Goal: Navigation & Orientation: Understand site structure

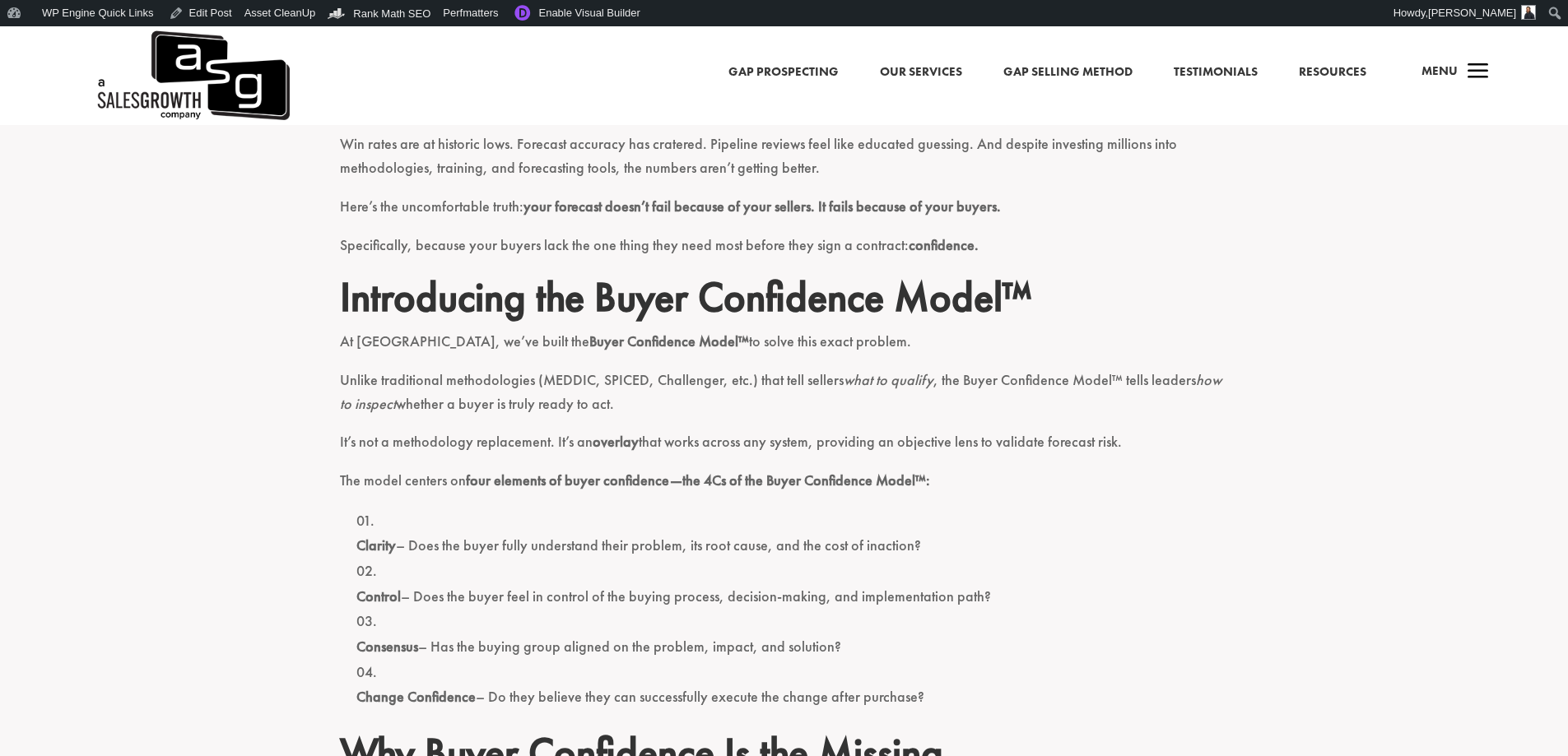
scroll to position [576, 0]
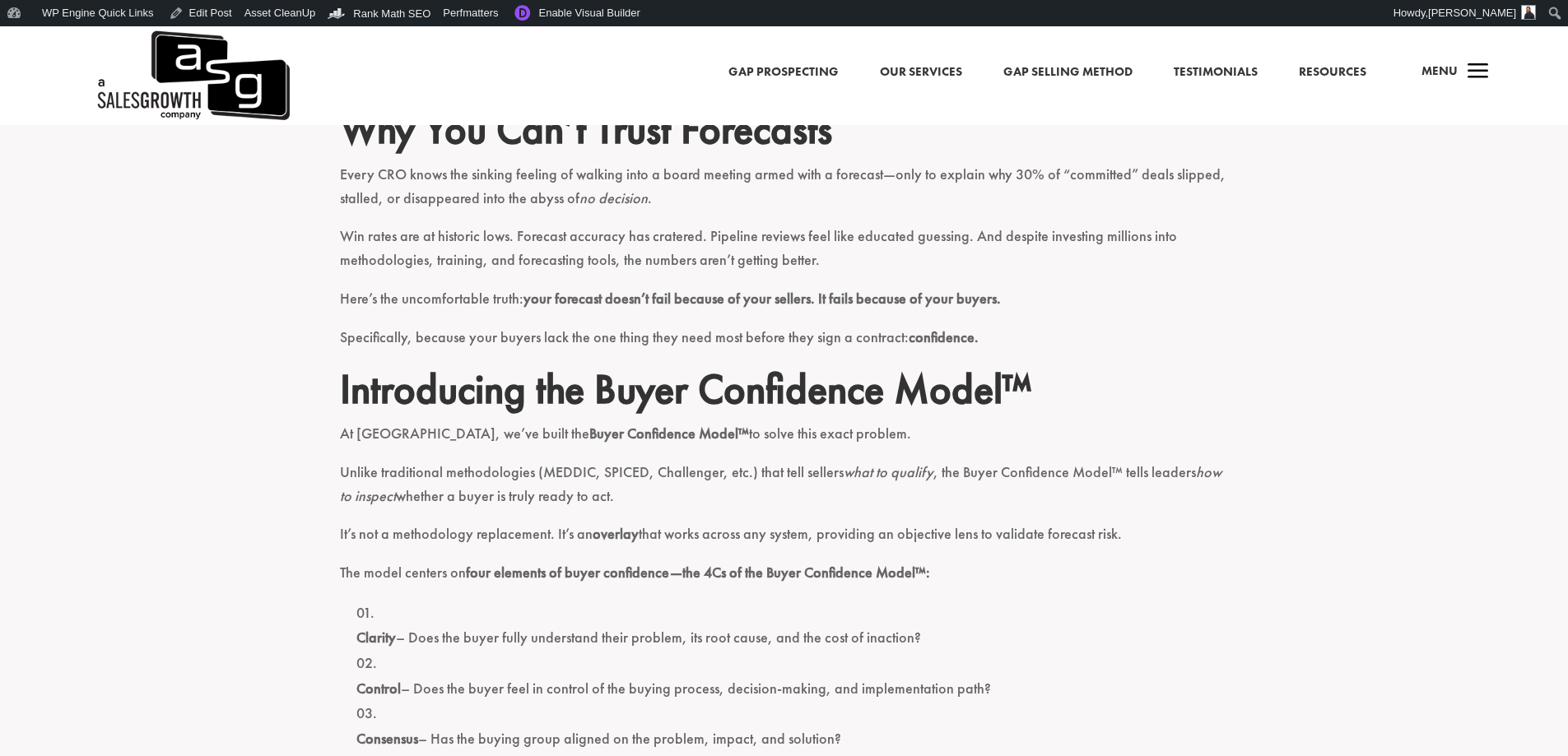
click at [1469, 74] on span "a" at bounding box center [1477, 72] width 33 height 33
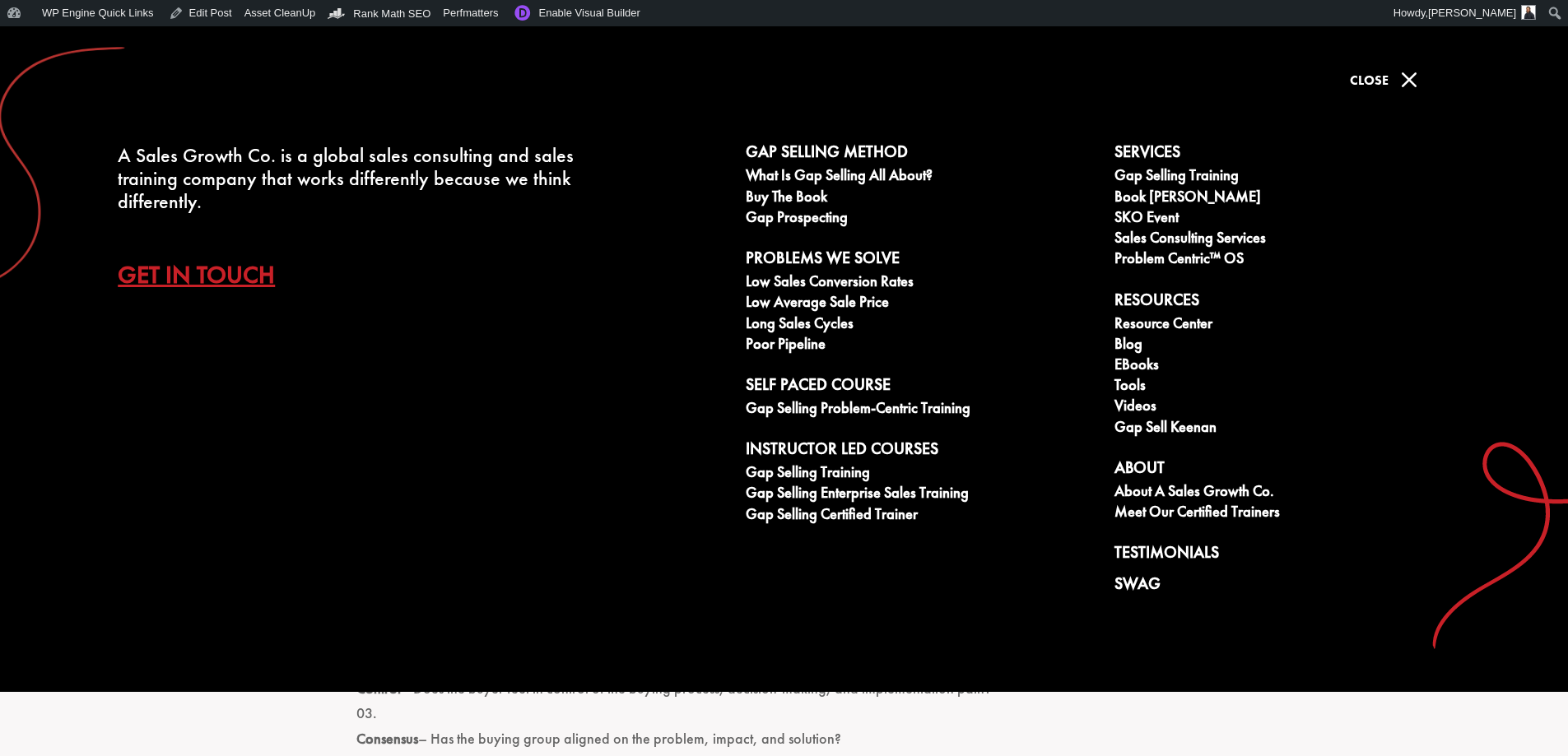
drag, startPoint x: 1398, startPoint y: 80, endPoint x: 1372, endPoint y: 90, distance: 27.9
click at [1398, 80] on span "M" at bounding box center [1409, 79] width 33 height 33
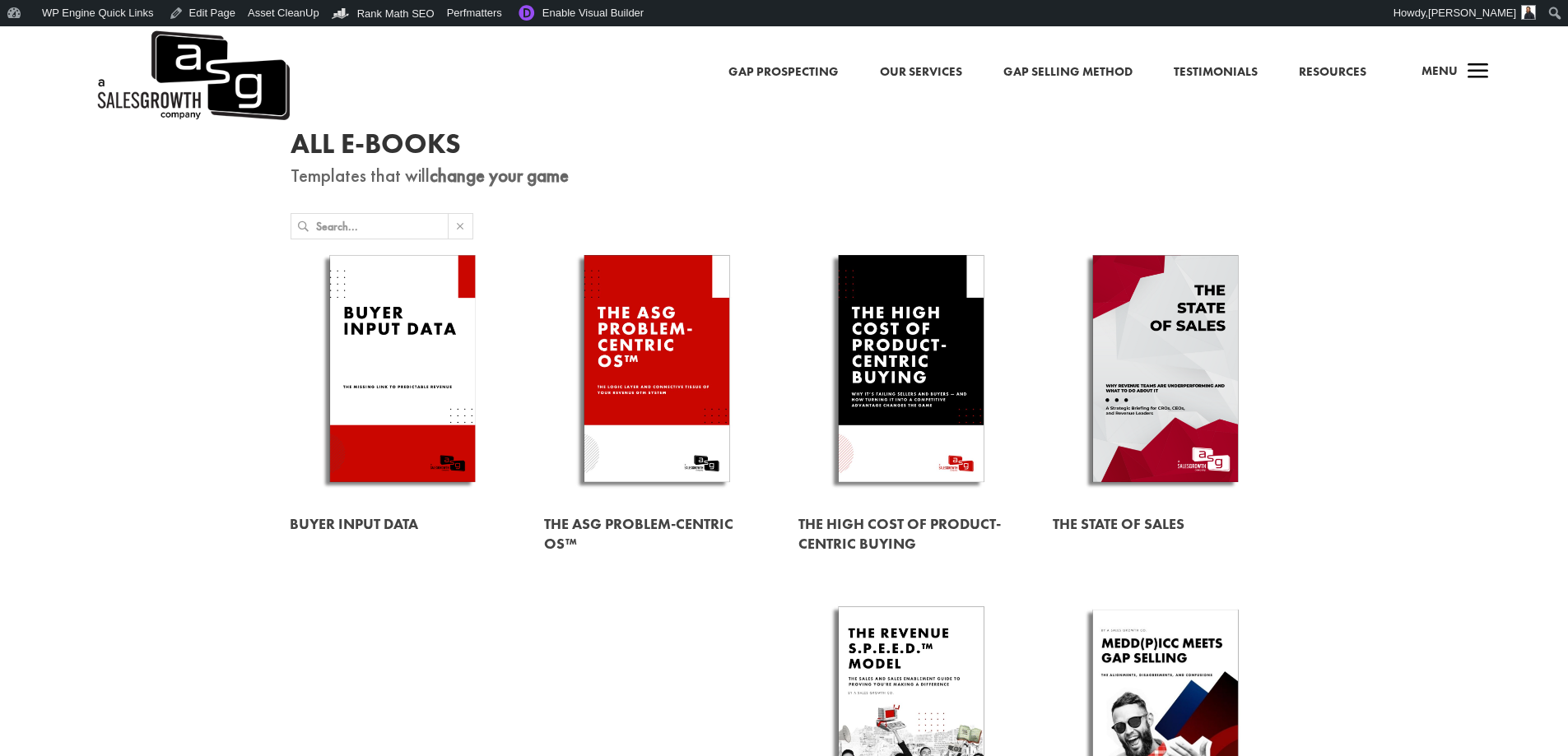
scroll to position [165, 0]
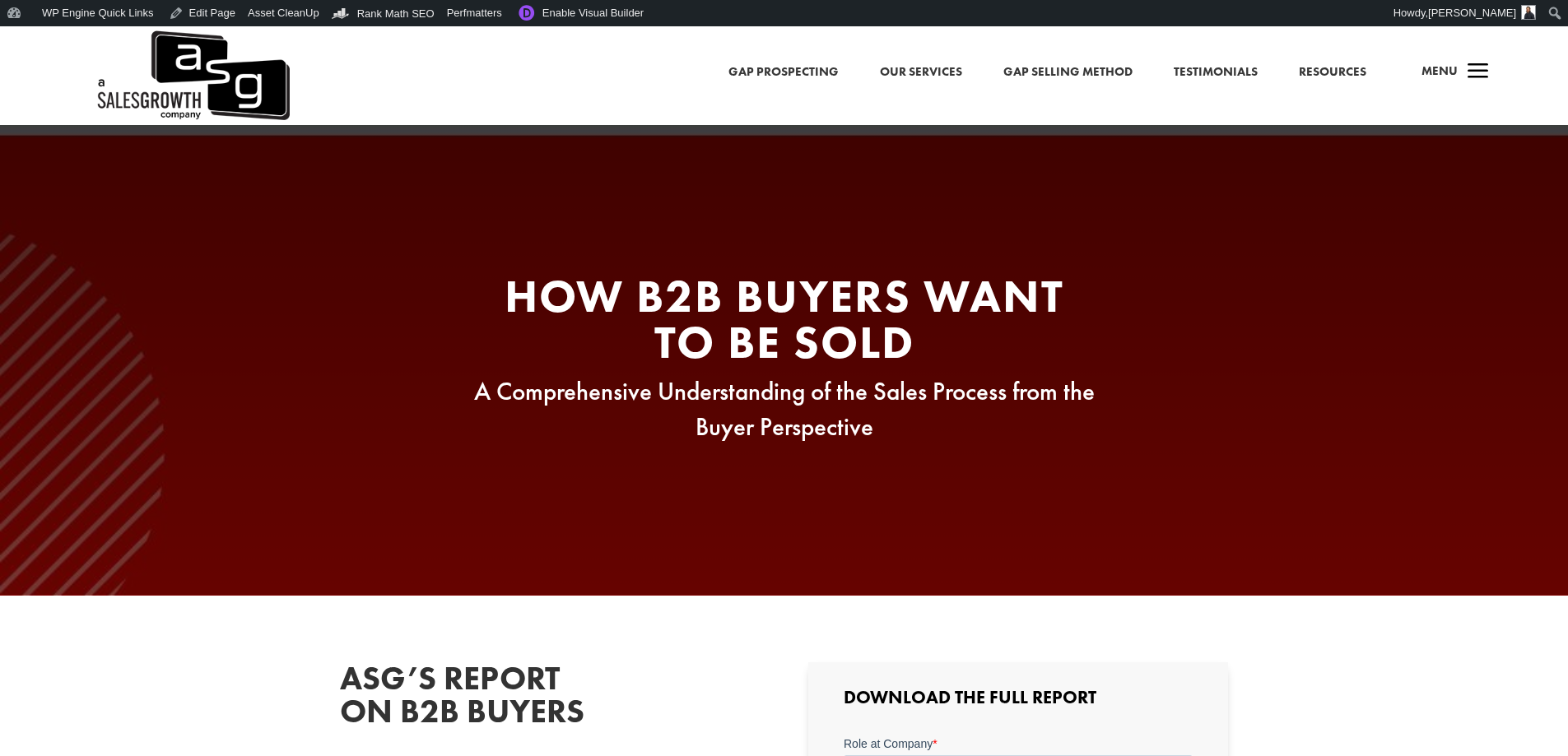
click at [1454, 64] on span "Menu" at bounding box center [1439, 70] width 37 height 16
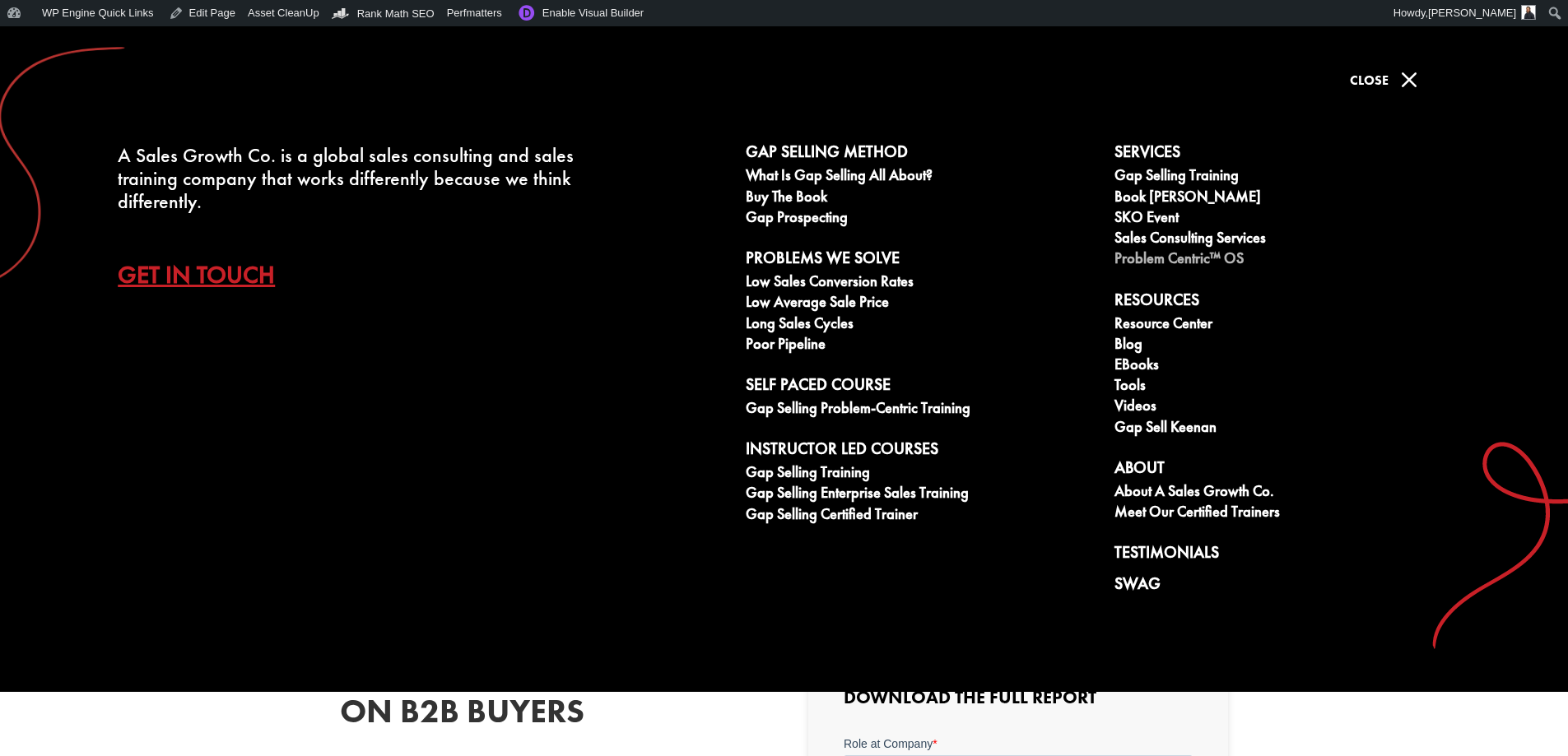
click at [1164, 259] on link "Problem Centric™ OS" at bounding box center [1289, 260] width 350 height 20
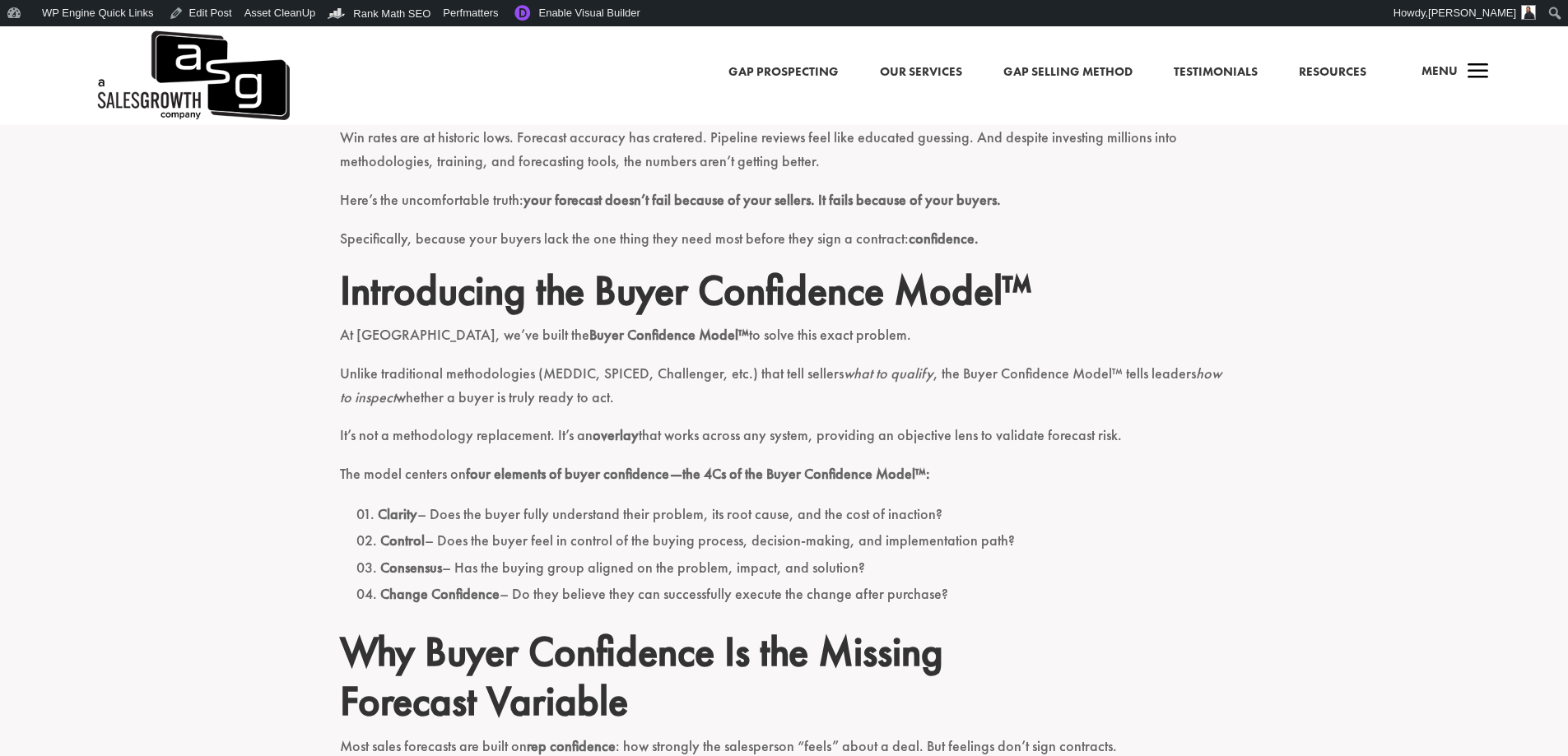
scroll to position [576, 0]
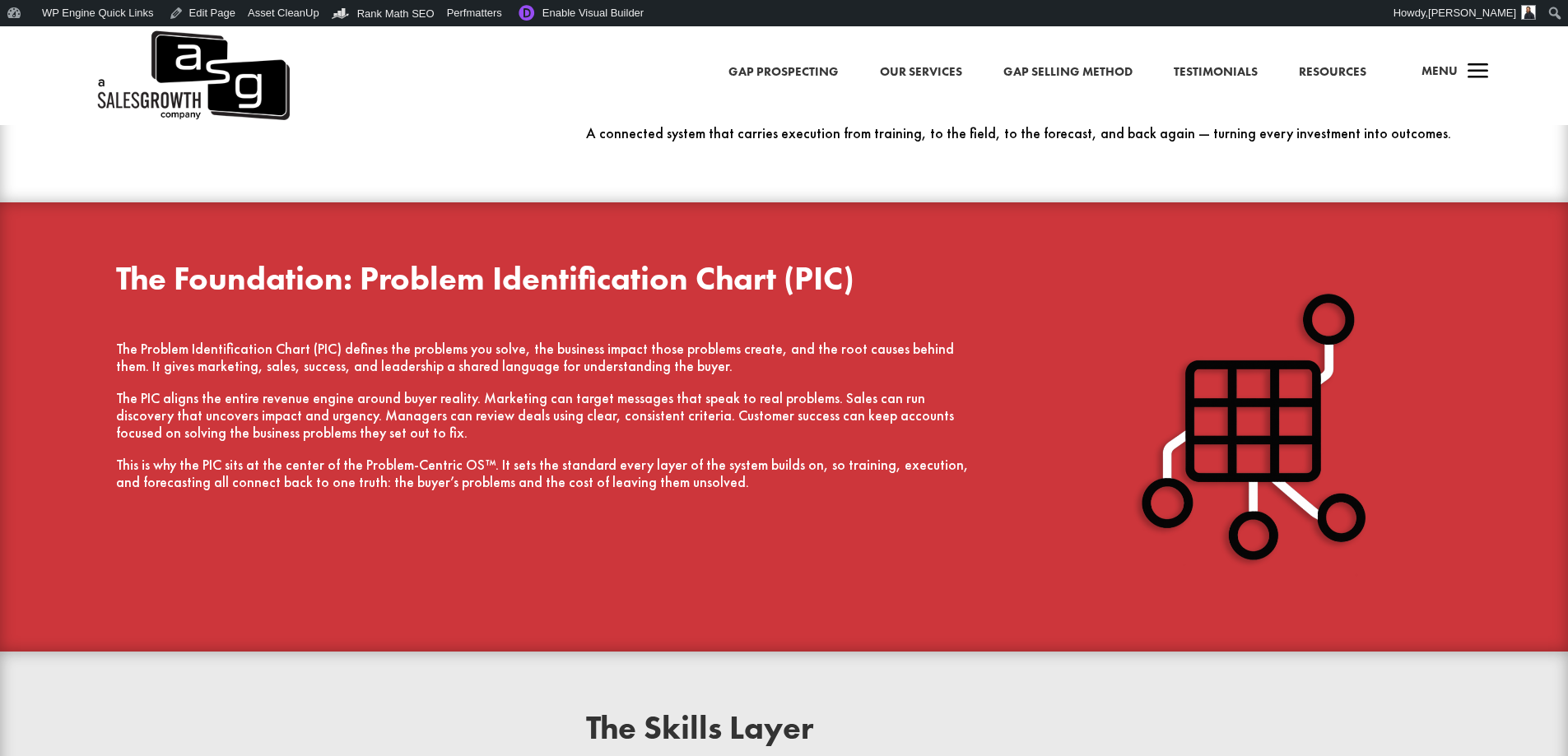
scroll to position [2221, 0]
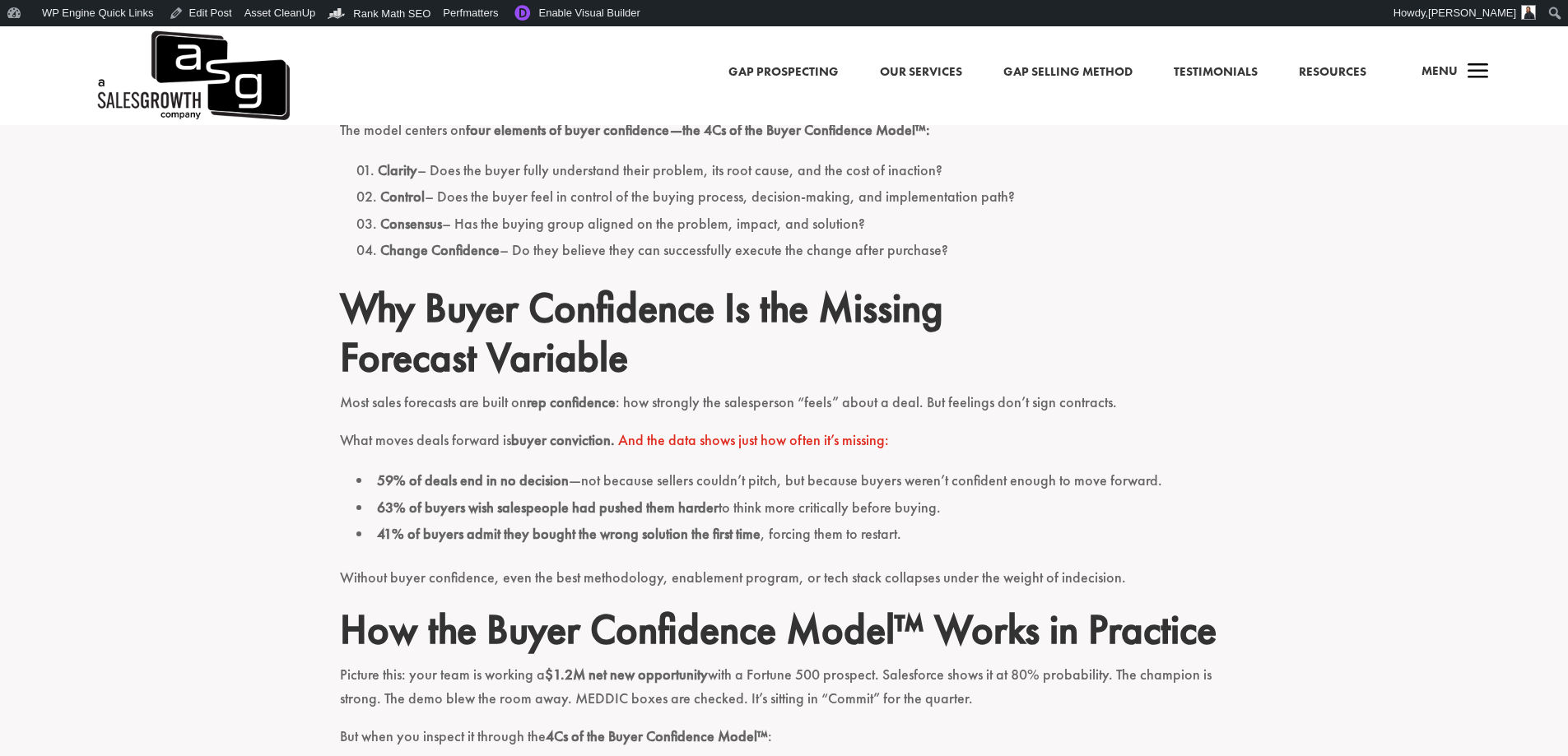
scroll to position [1233, 0]
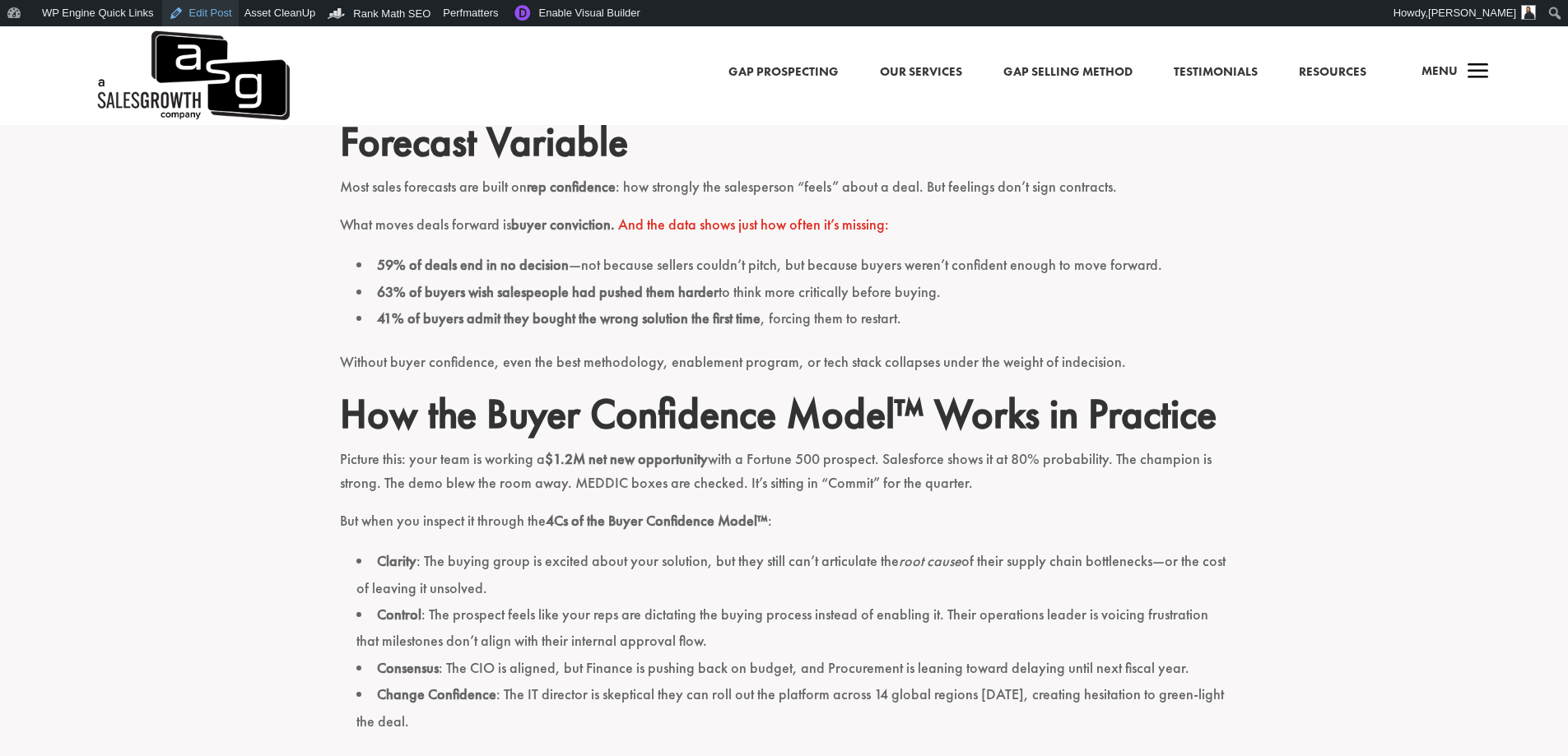
click at [189, 14] on link "Edit Post" at bounding box center [200, 13] width 77 height 27
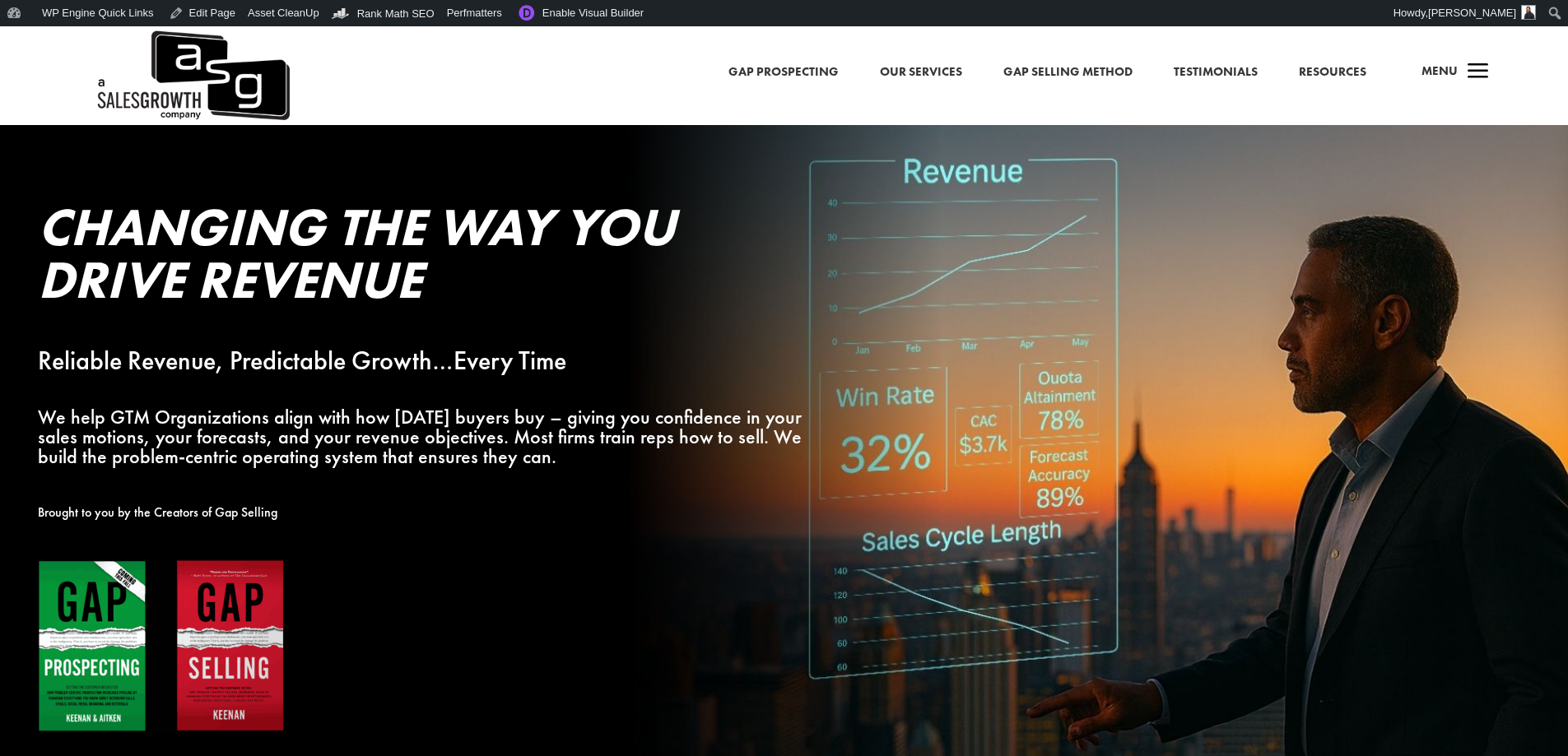
click at [1480, 69] on span "a" at bounding box center [1477, 72] width 33 height 33
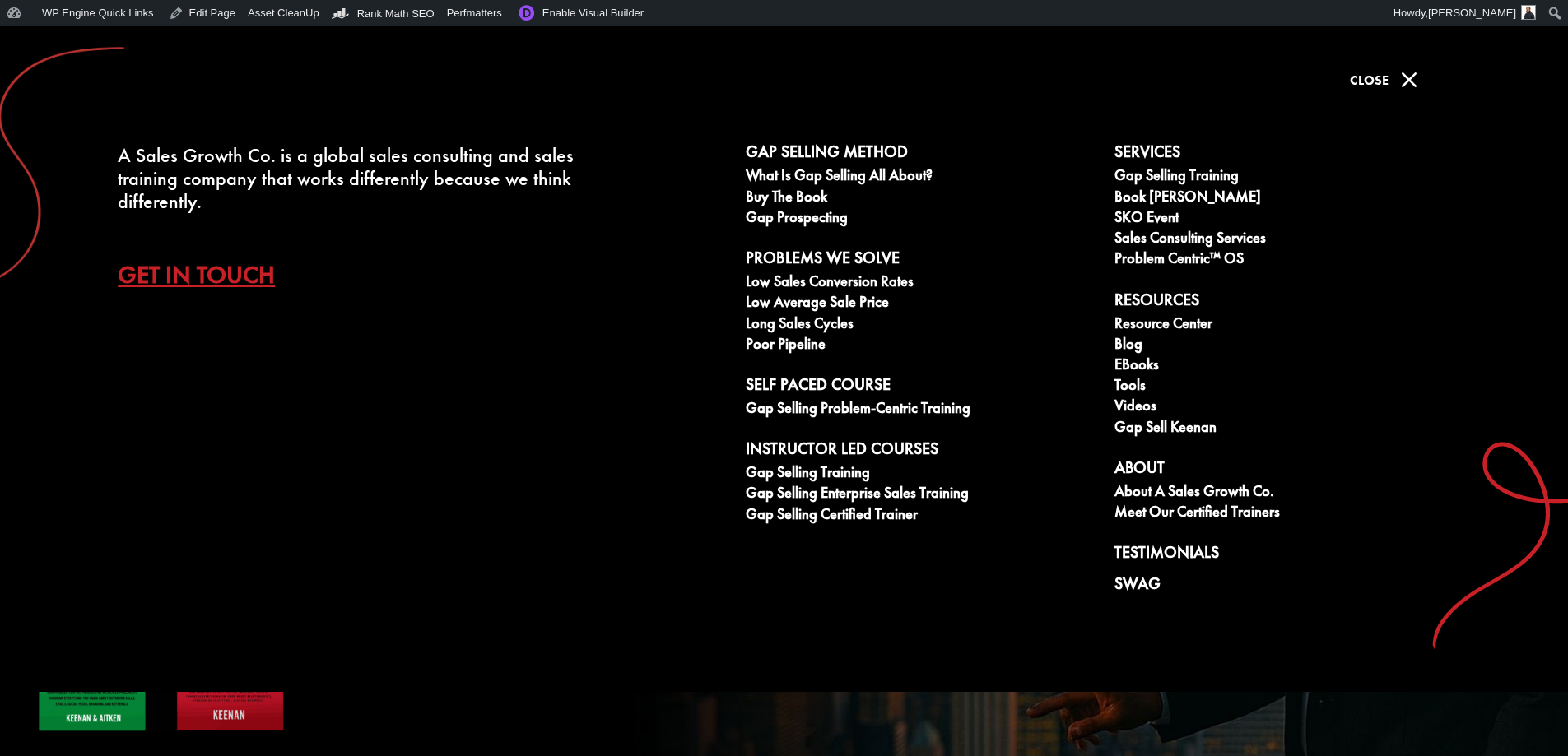
click at [1374, 75] on span "Close" at bounding box center [1368, 79] width 38 height 17
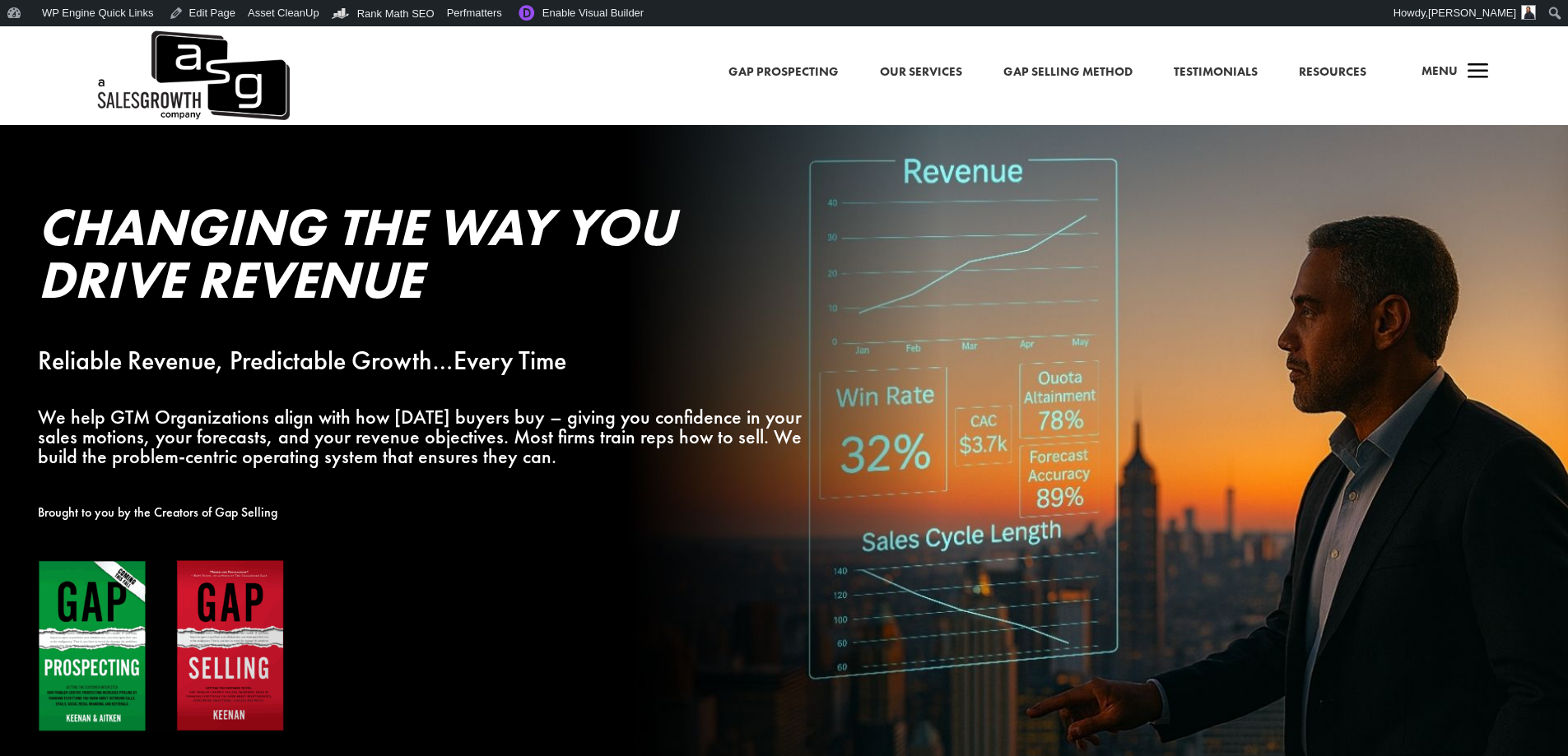
click at [1484, 66] on span "a" at bounding box center [1477, 72] width 33 height 33
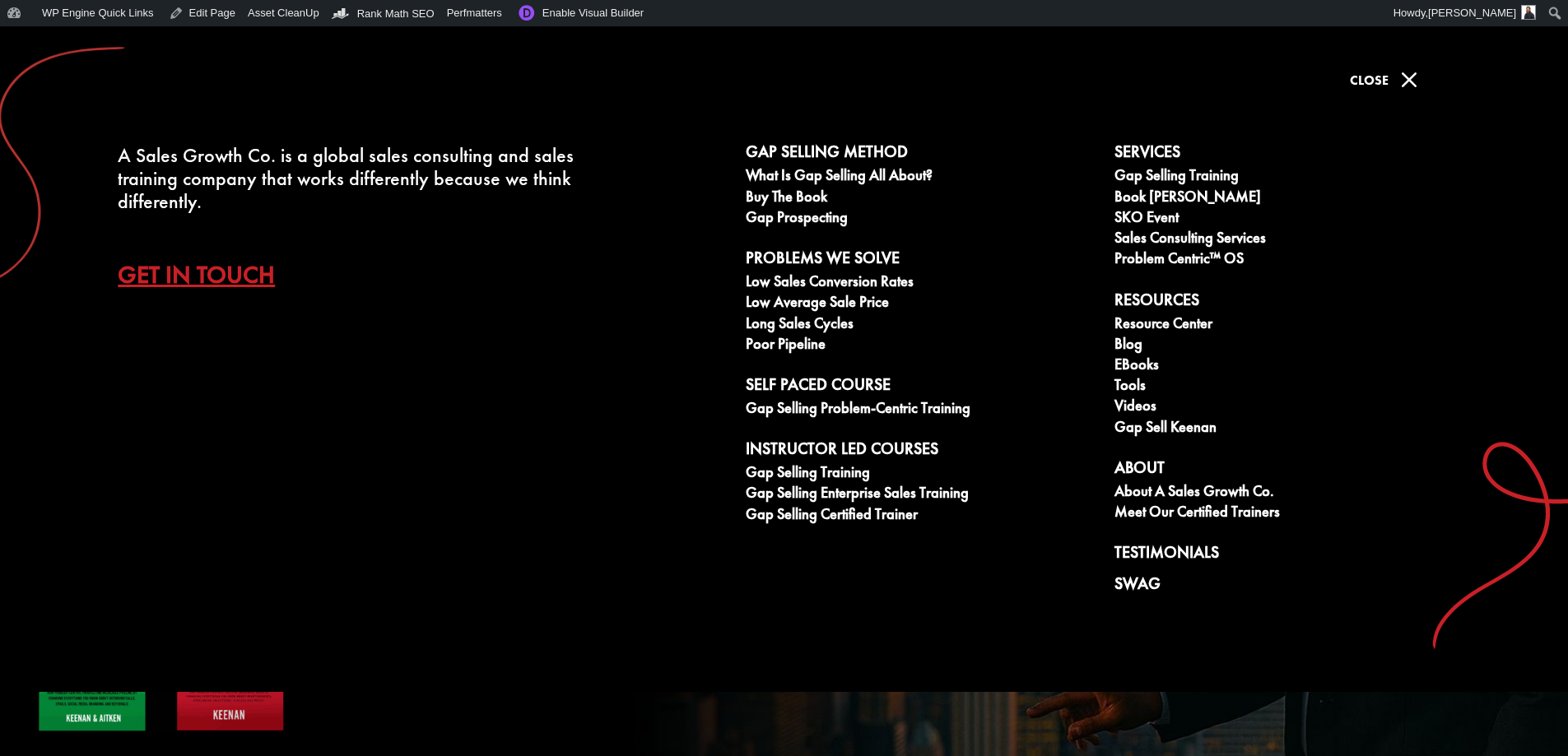
click at [1416, 79] on span "M" at bounding box center [1409, 79] width 33 height 33
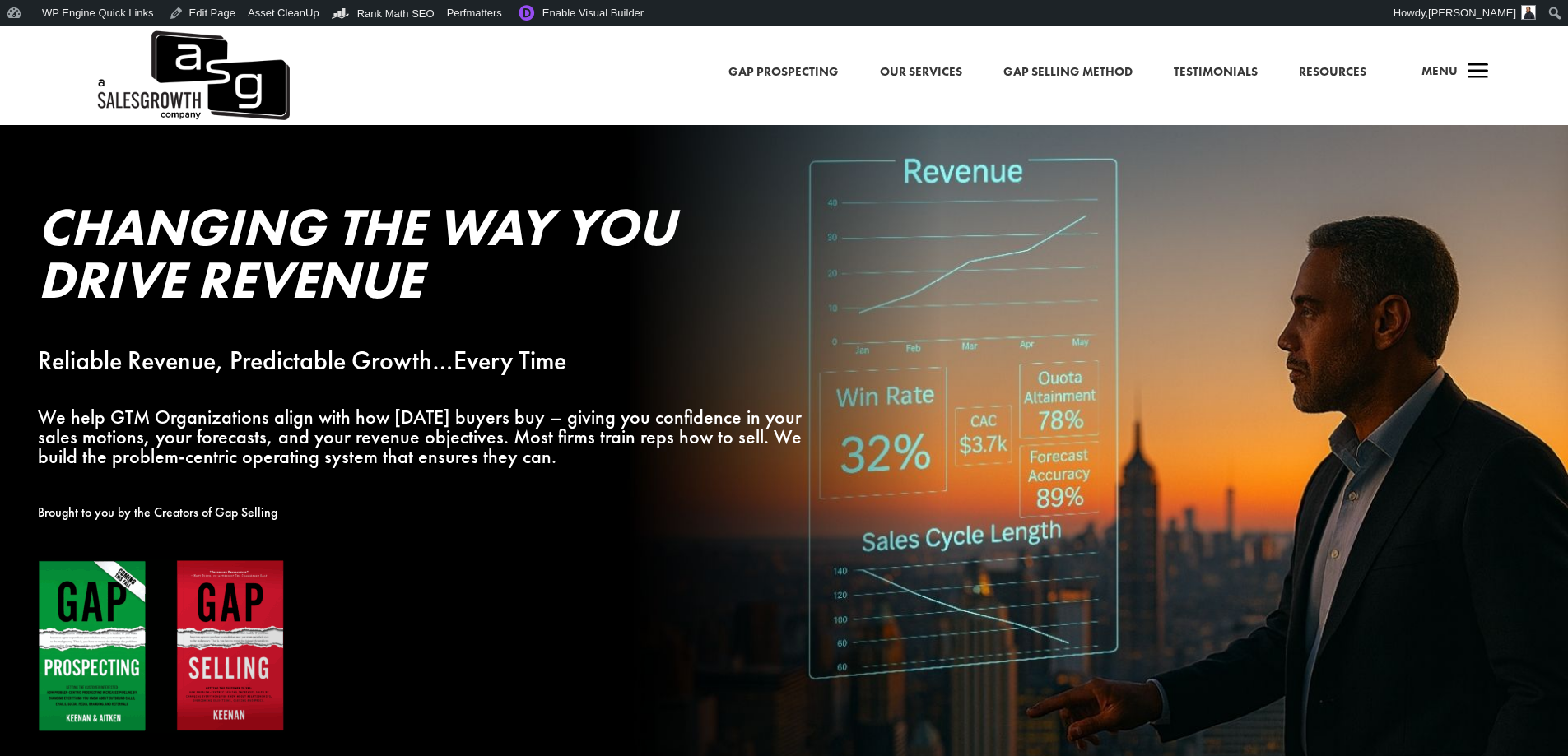
drag, startPoint x: 935, startPoint y: 337, endPoint x: 917, endPoint y: 335, distance: 18.1
click at [932, 337] on div "Changing the Way You Drive Revenue Reliable Revenue, Predictable Growth…Every T…" at bounding box center [706, 467] width 1411 height 607
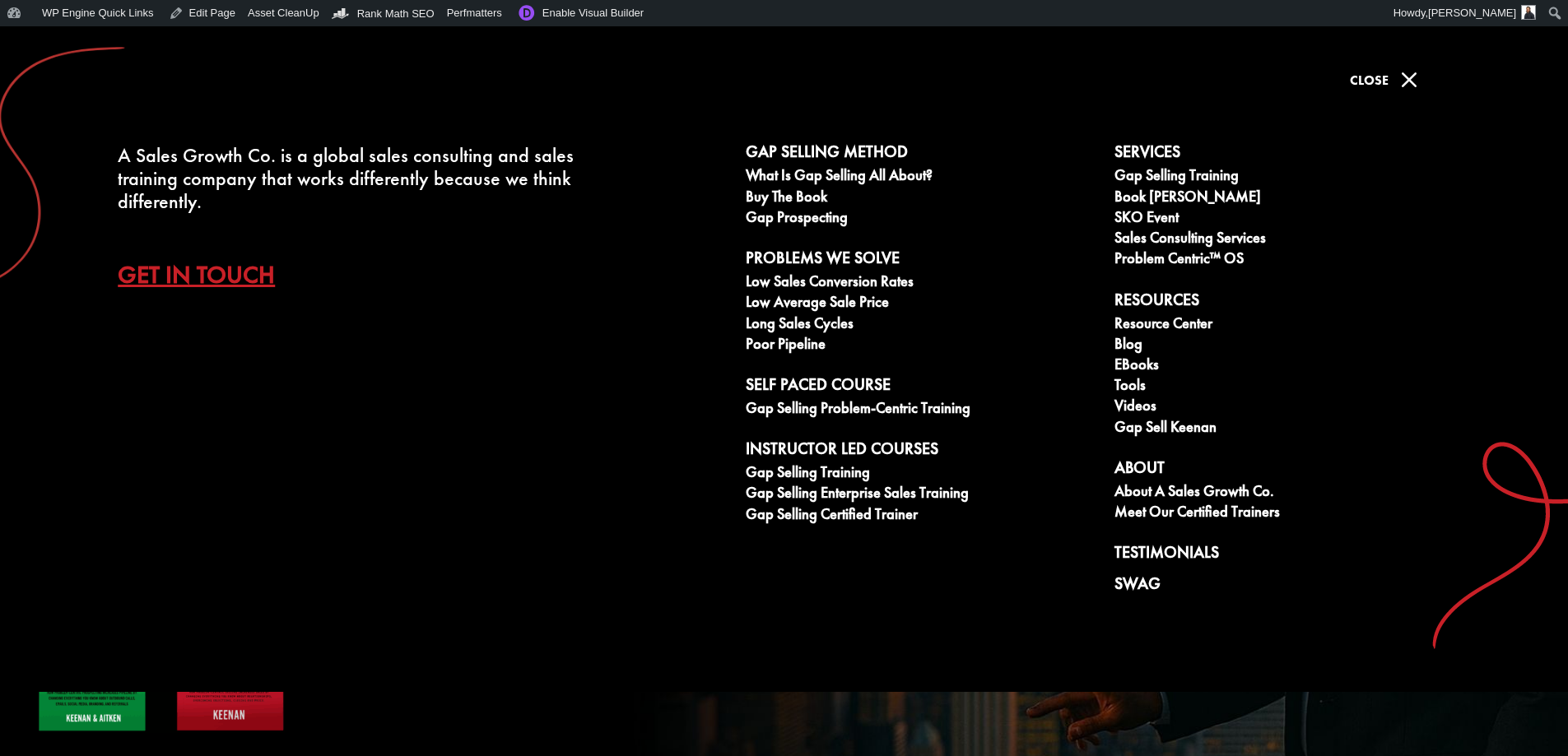
click at [1412, 71] on span "M" at bounding box center [1409, 79] width 33 height 33
